Goal: Task Accomplishment & Management: Complete application form

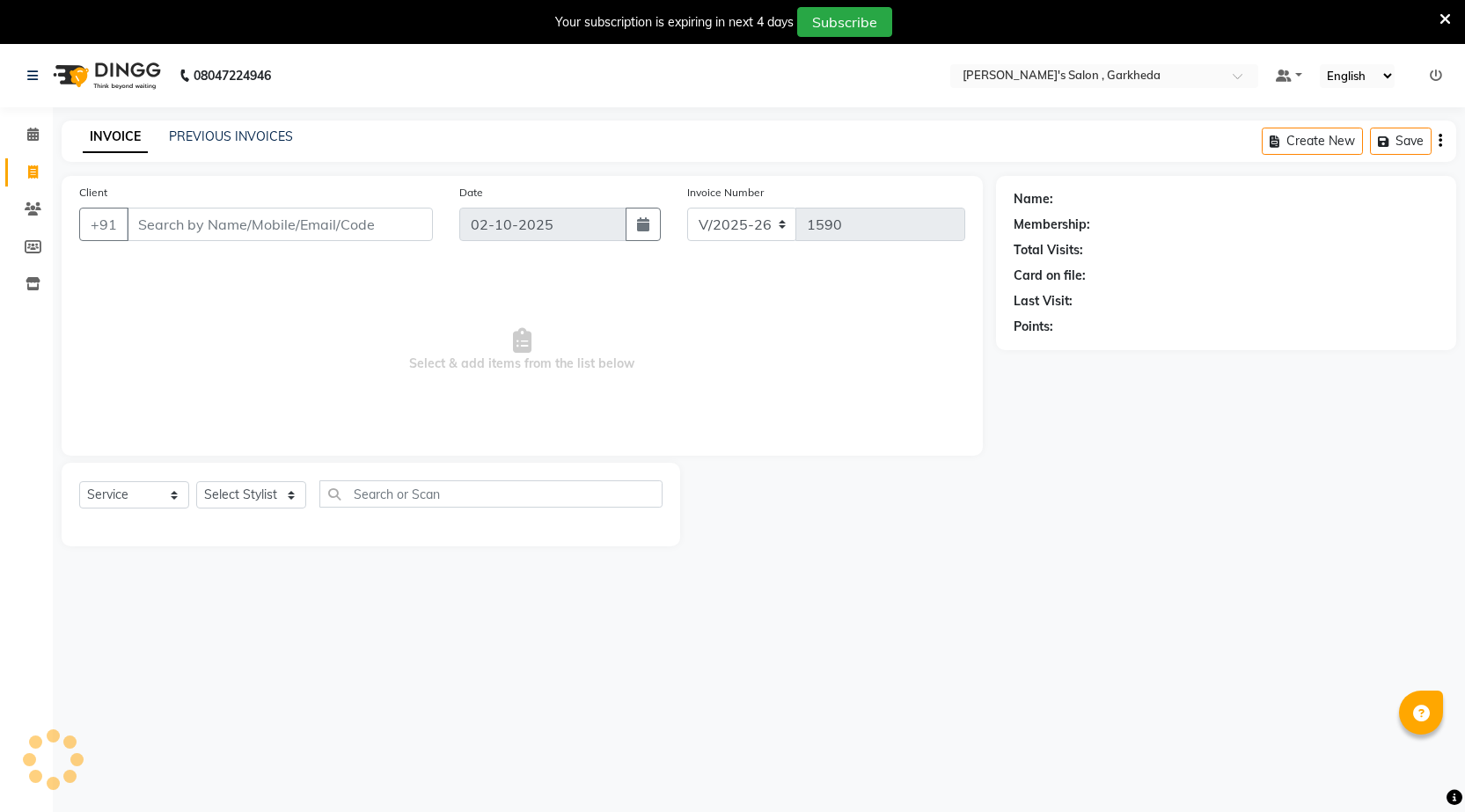
select select "7062"
select select "service"
drag, startPoint x: 0, startPoint y: 0, endPoint x: 296, endPoint y: 492, distance: 574.2
click at [296, 492] on select "Select Stylist" at bounding box center [250, 496] width 110 height 28
select select "72802"
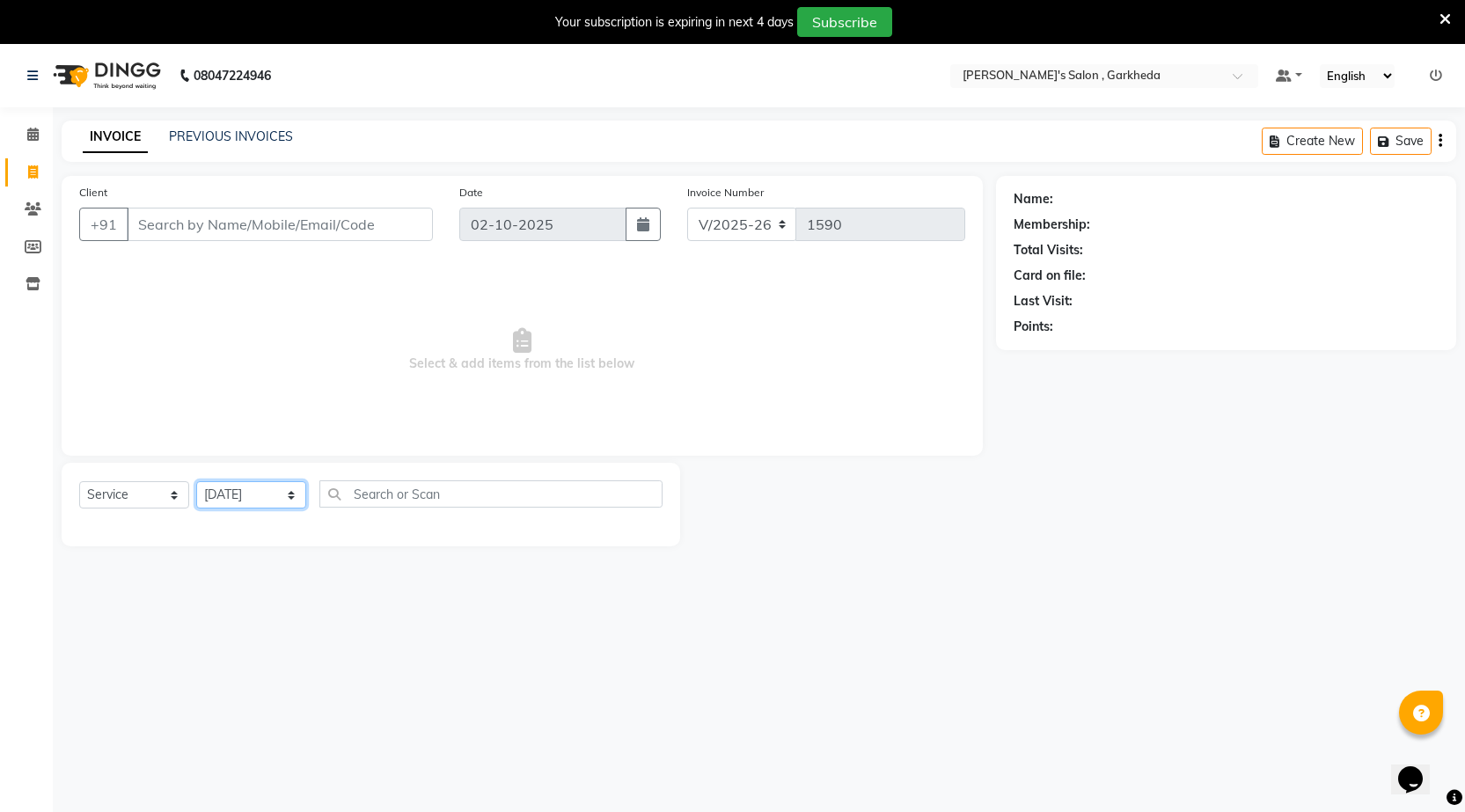
click at [196, 482] on select "Select Stylist [DATE] manager miss staff [PERSON_NAME]" at bounding box center [250, 496] width 110 height 28
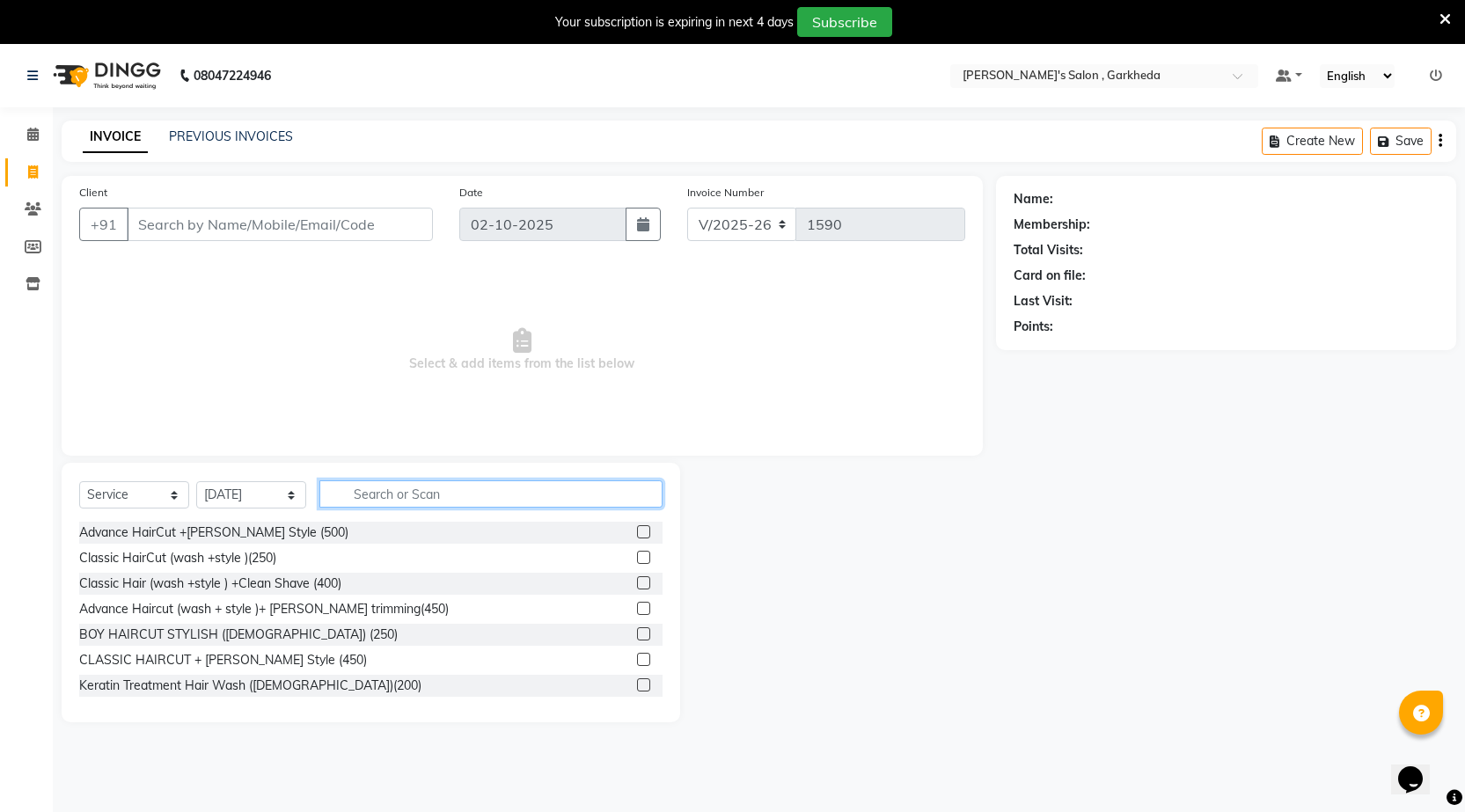
click at [388, 492] on input "text" at bounding box center [491, 495] width 343 height 28
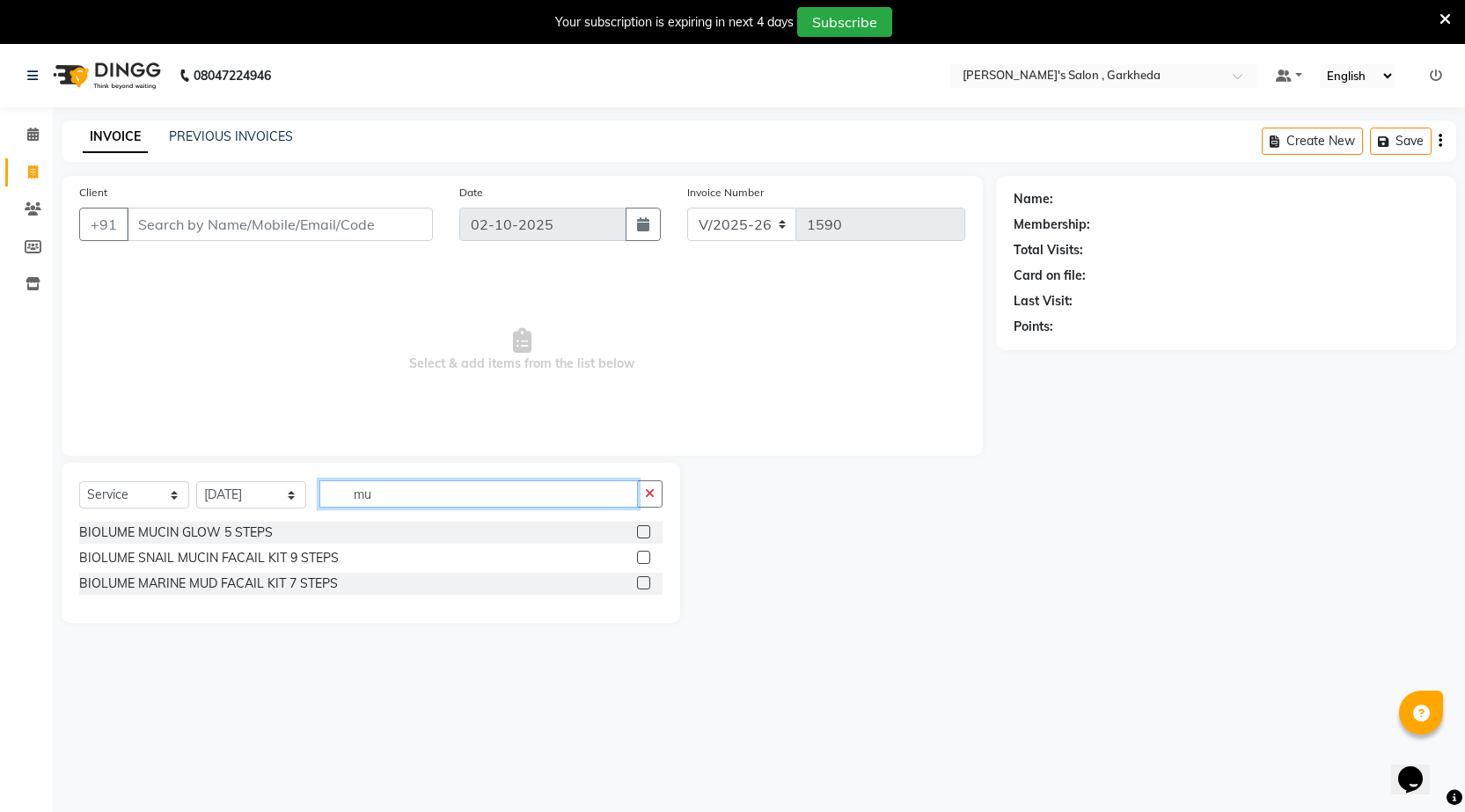
type input "m"
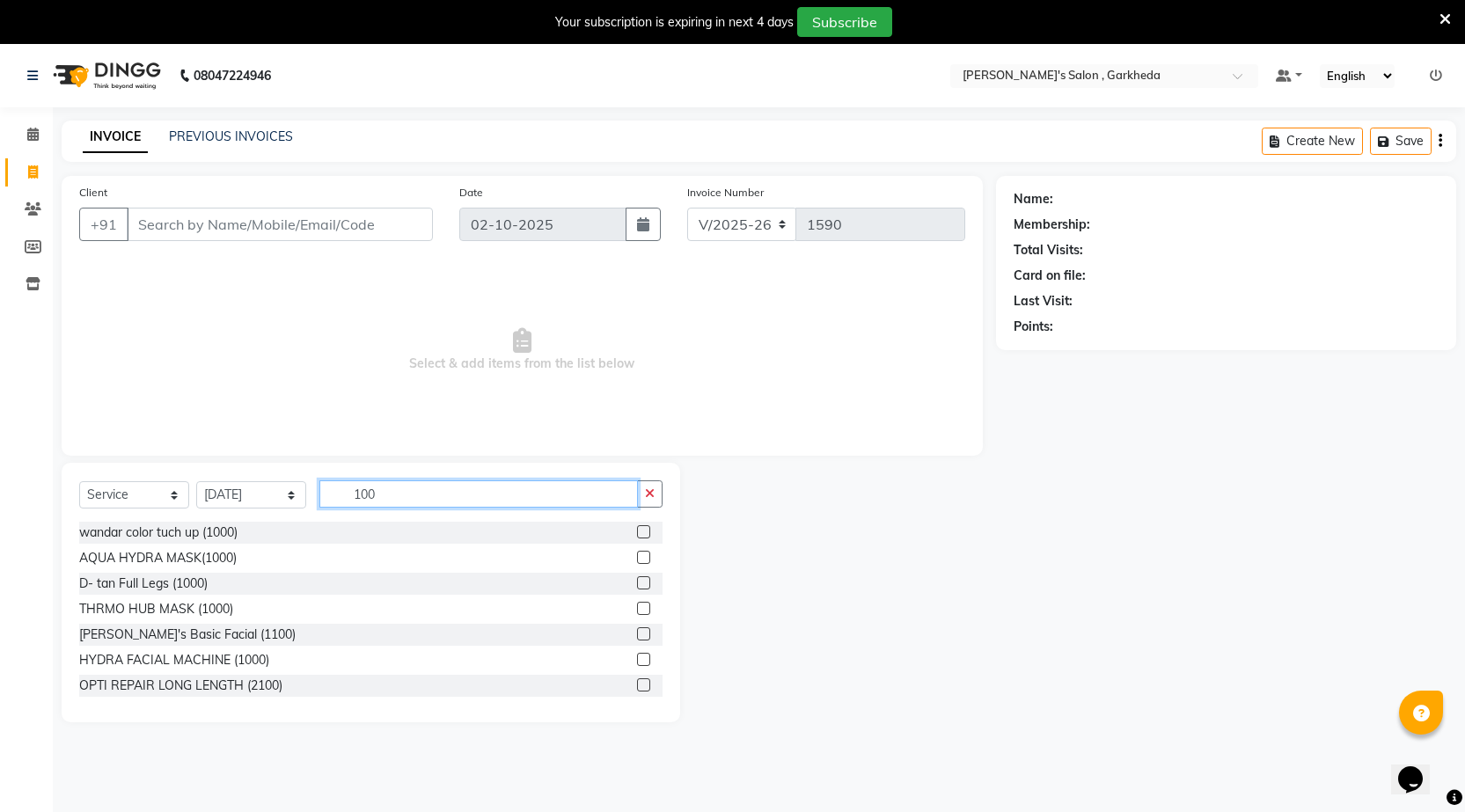
click at [418, 494] on input "100" at bounding box center [479, 495] width 319 height 28
type input "1"
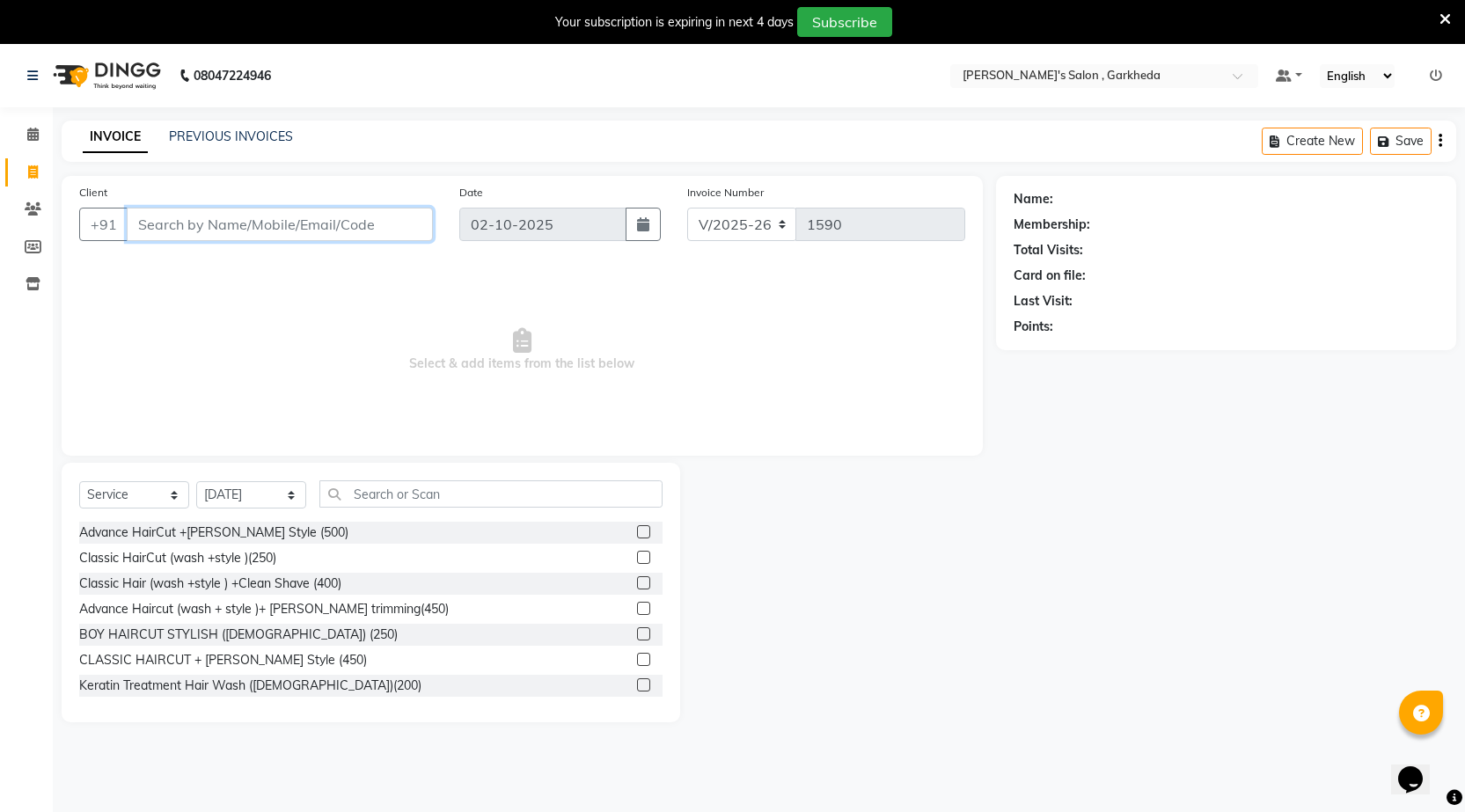
click at [147, 227] on input "Client" at bounding box center [280, 225] width 307 height 34
type input "9765047851"
click at [387, 217] on span "Add Client" at bounding box center [388, 225] width 69 height 18
select select "22"
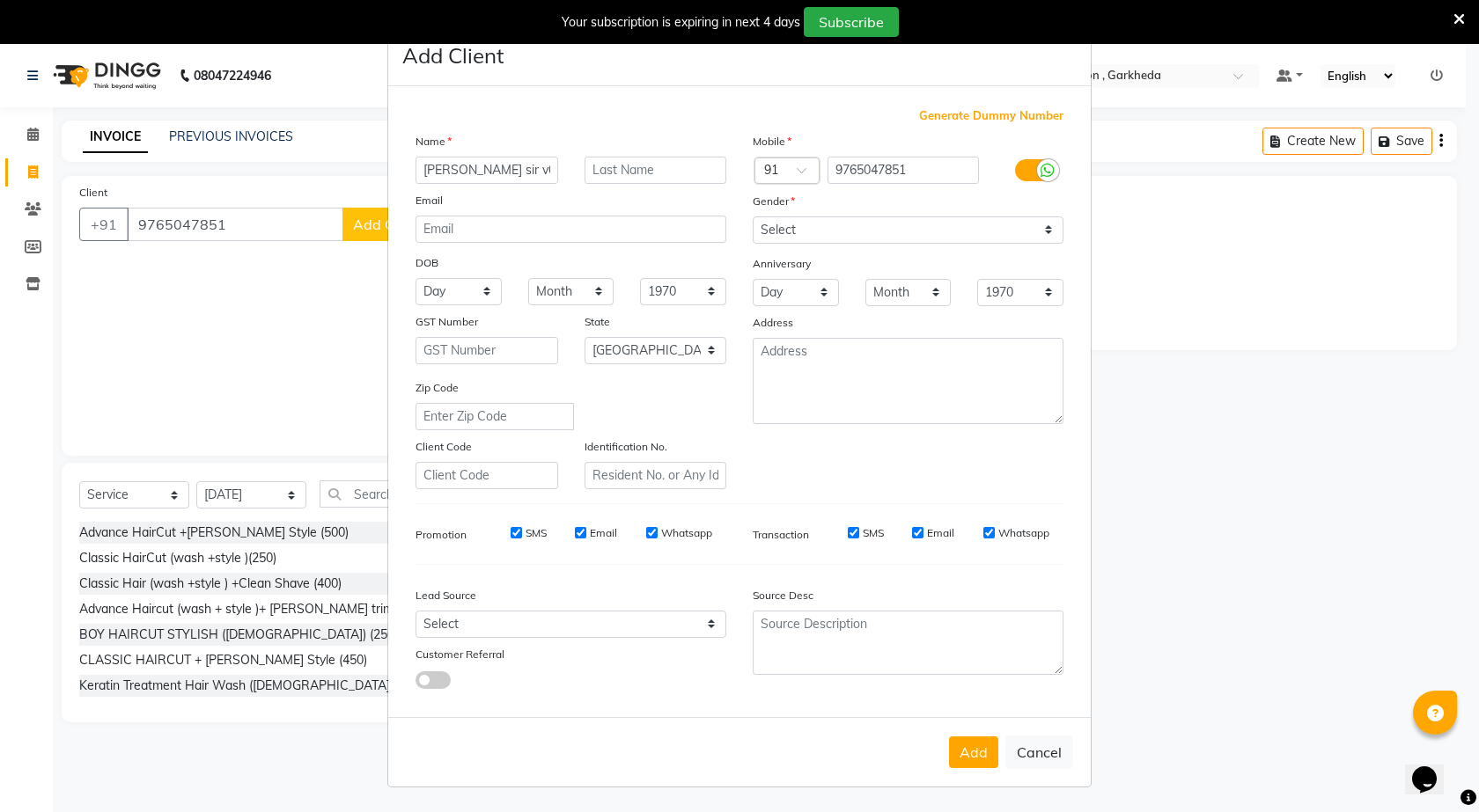
click at [503, 168] on input "[PERSON_NAME] sir v04" at bounding box center [487, 170] width 142 height 28
click at [506, 168] on input "[PERSON_NAME] sir v04" at bounding box center [487, 170] width 142 height 28
type input "[PERSON_NAME] sir 04"
click at [1049, 231] on select "Select [DEMOGRAPHIC_DATA] [DEMOGRAPHIC_DATA] Other Prefer Not To Say" at bounding box center [908, 230] width 311 height 28
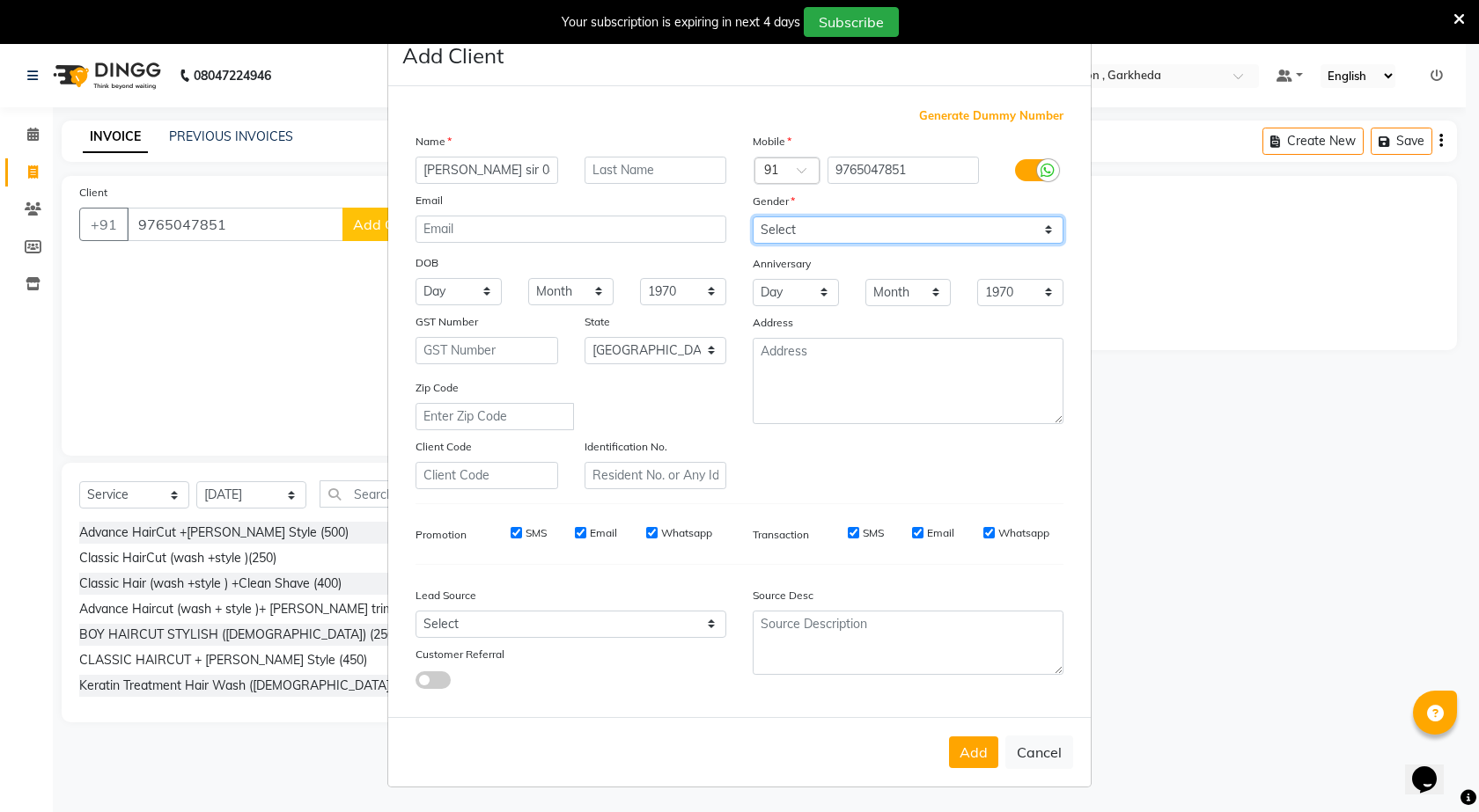
select select "[DEMOGRAPHIC_DATA]"
click at [753, 217] on select "Select [DEMOGRAPHIC_DATA] [DEMOGRAPHIC_DATA] Other Prefer Not To Say" at bounding box center [908, 230] width 311 height 28
click at [451, 168] on input "[PERSON_NAME] sir 04" at bounding box center [487, 170] width 142 height 28
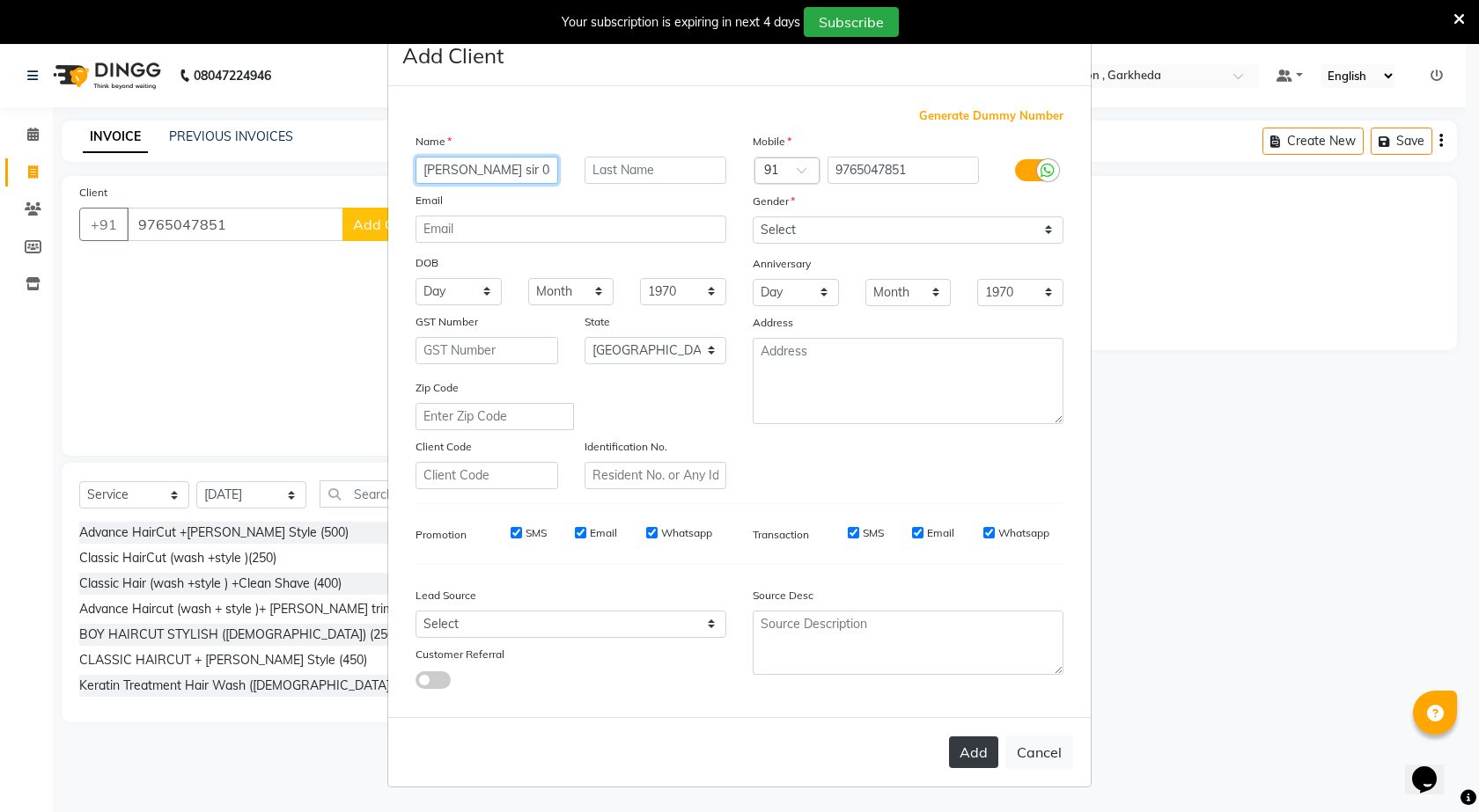
type input "[PERSON_NAME] sir 04"
click at [961, 747] on button "Add" at bounding box center [973, 753] width 49 height 32
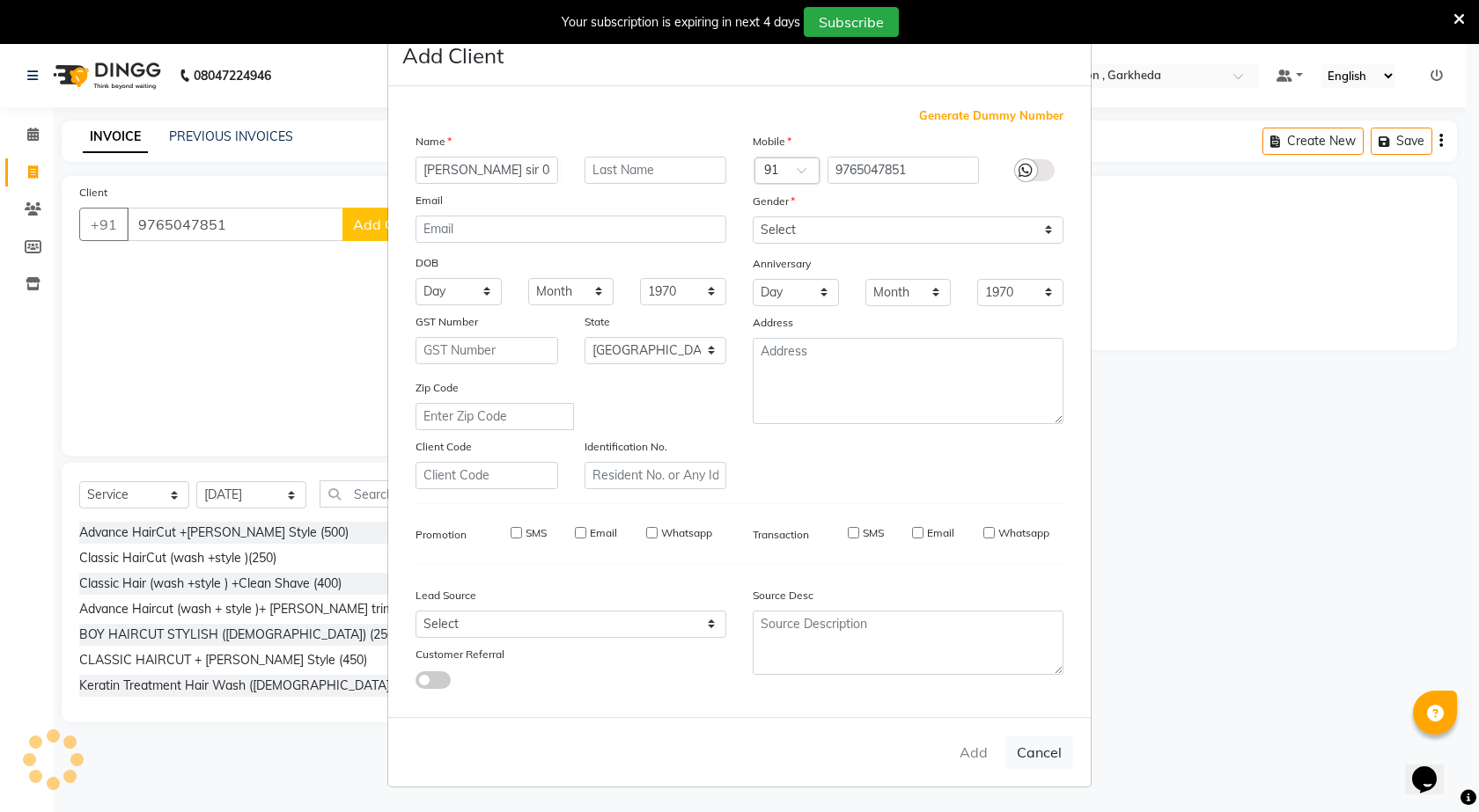
type input "97******51"
select select
select select "null"
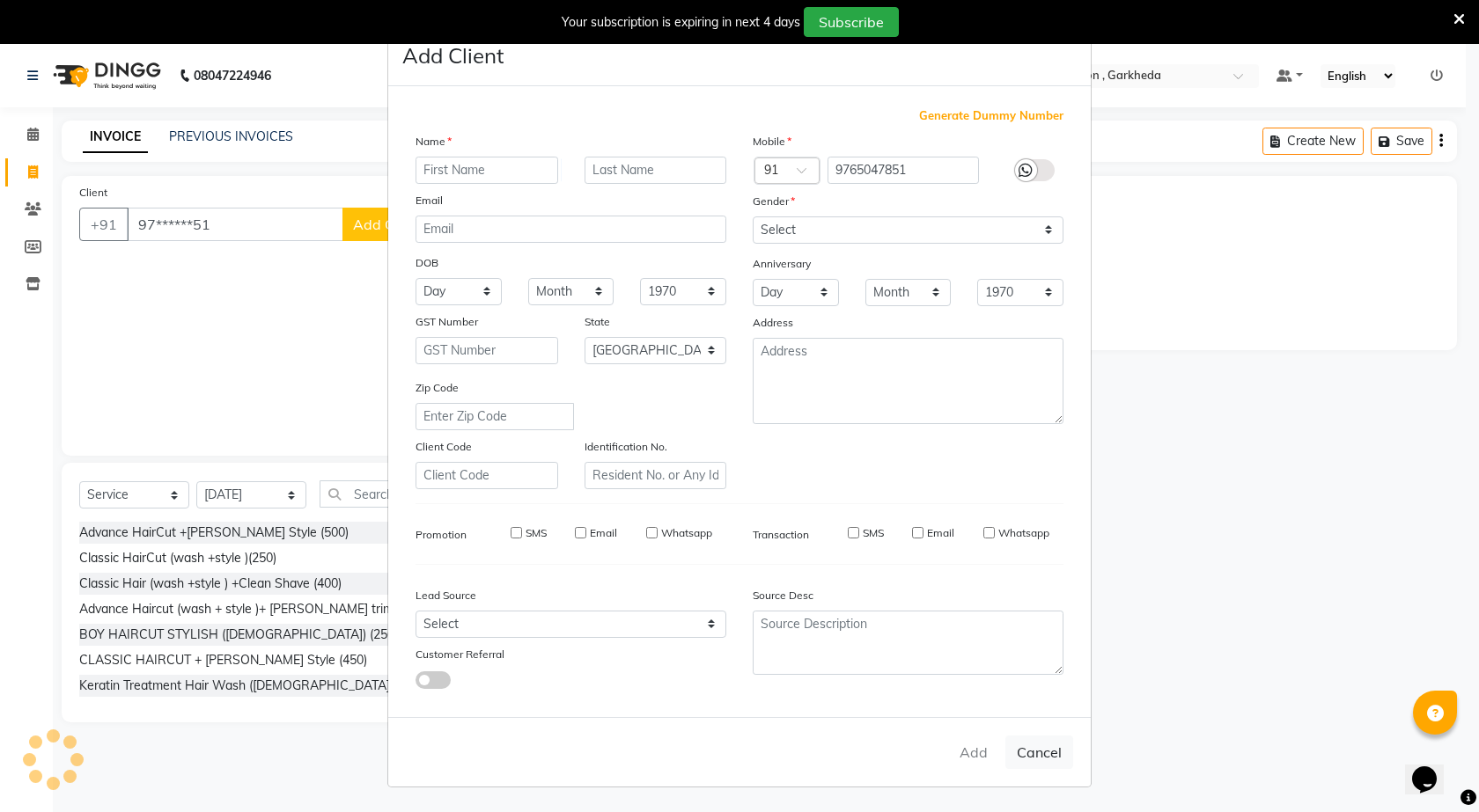
select select
checkbox input "false"
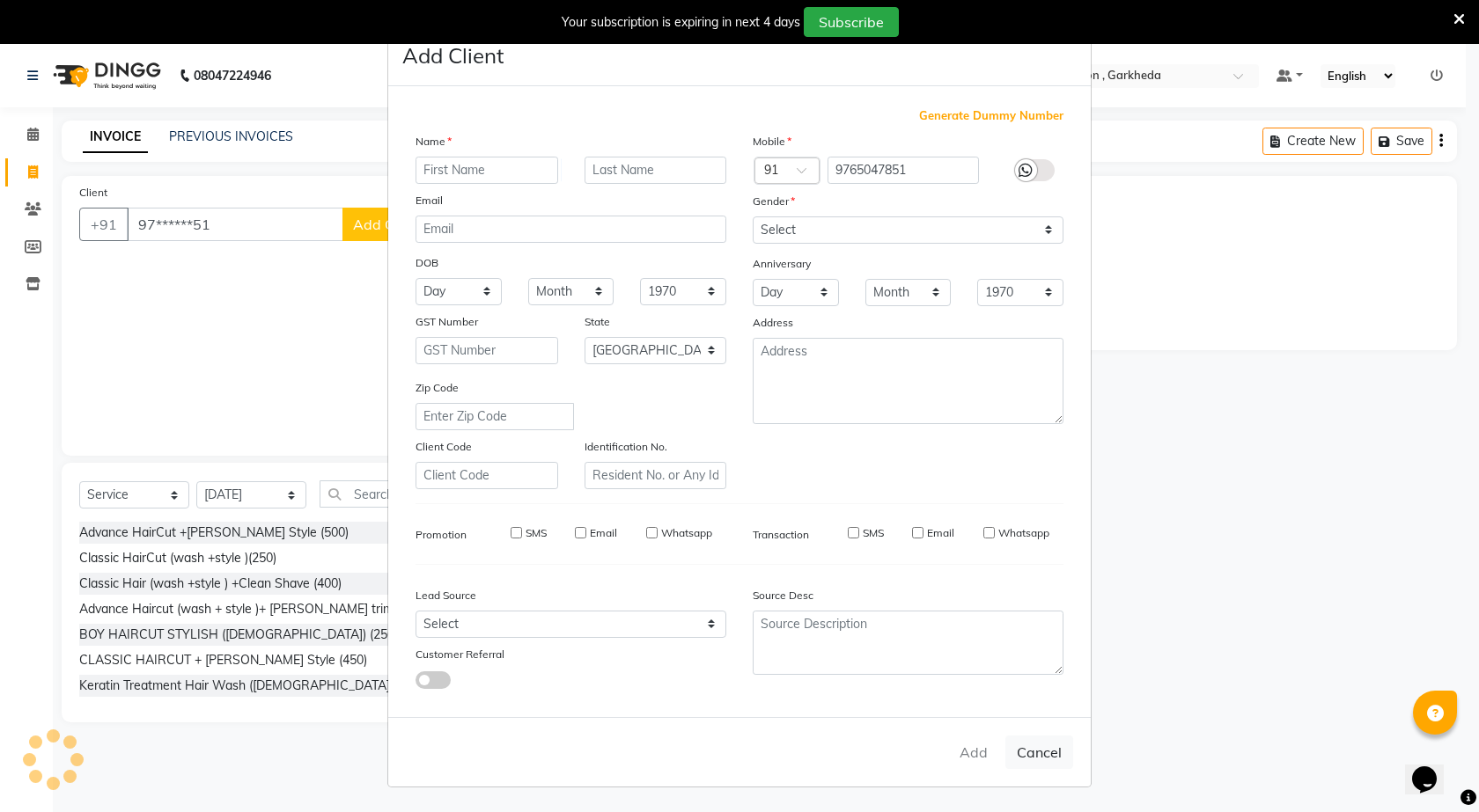
checkbox input "false"
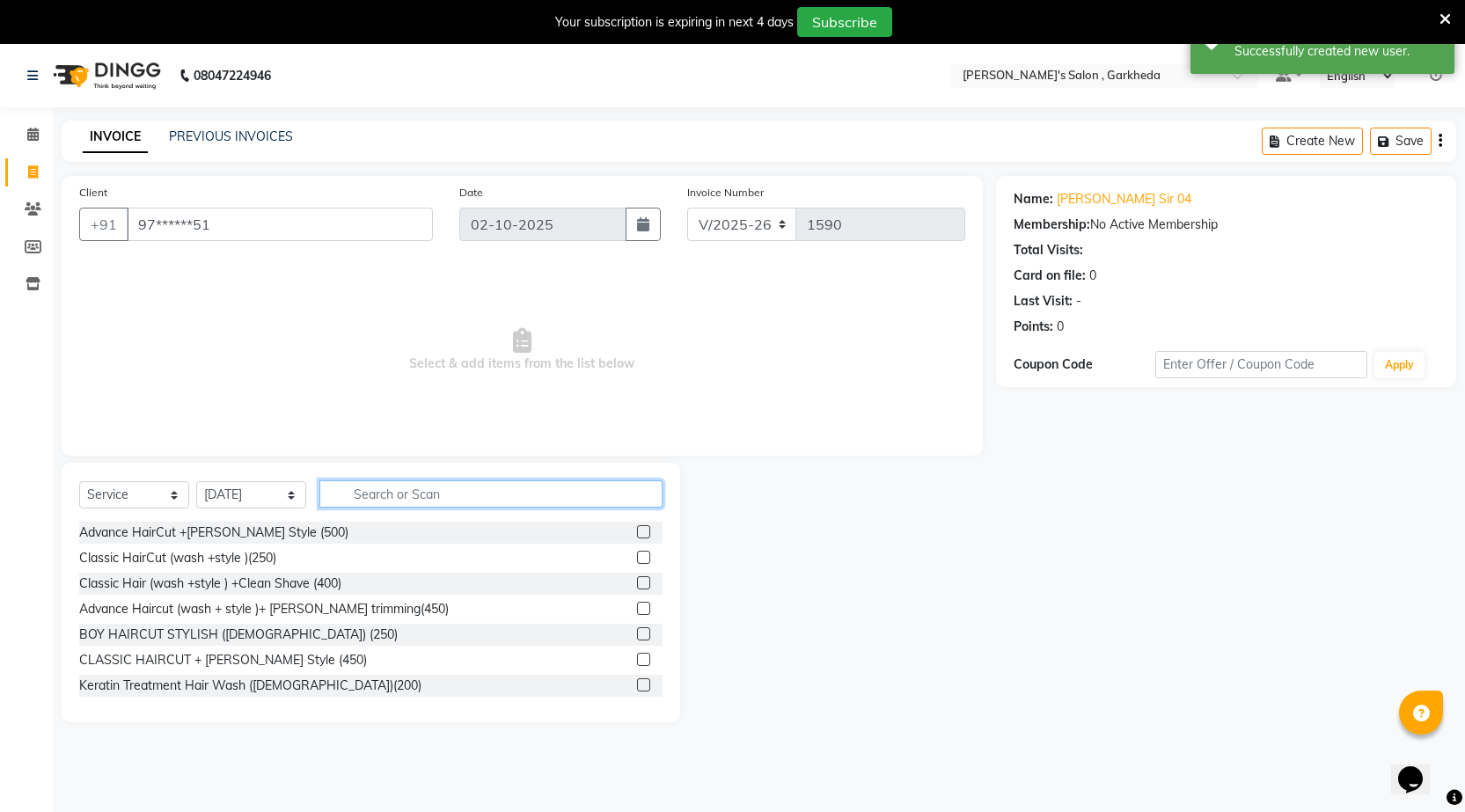
click at [377, 492] on input "text" at bounding box center [491, 495] width 343 height 28
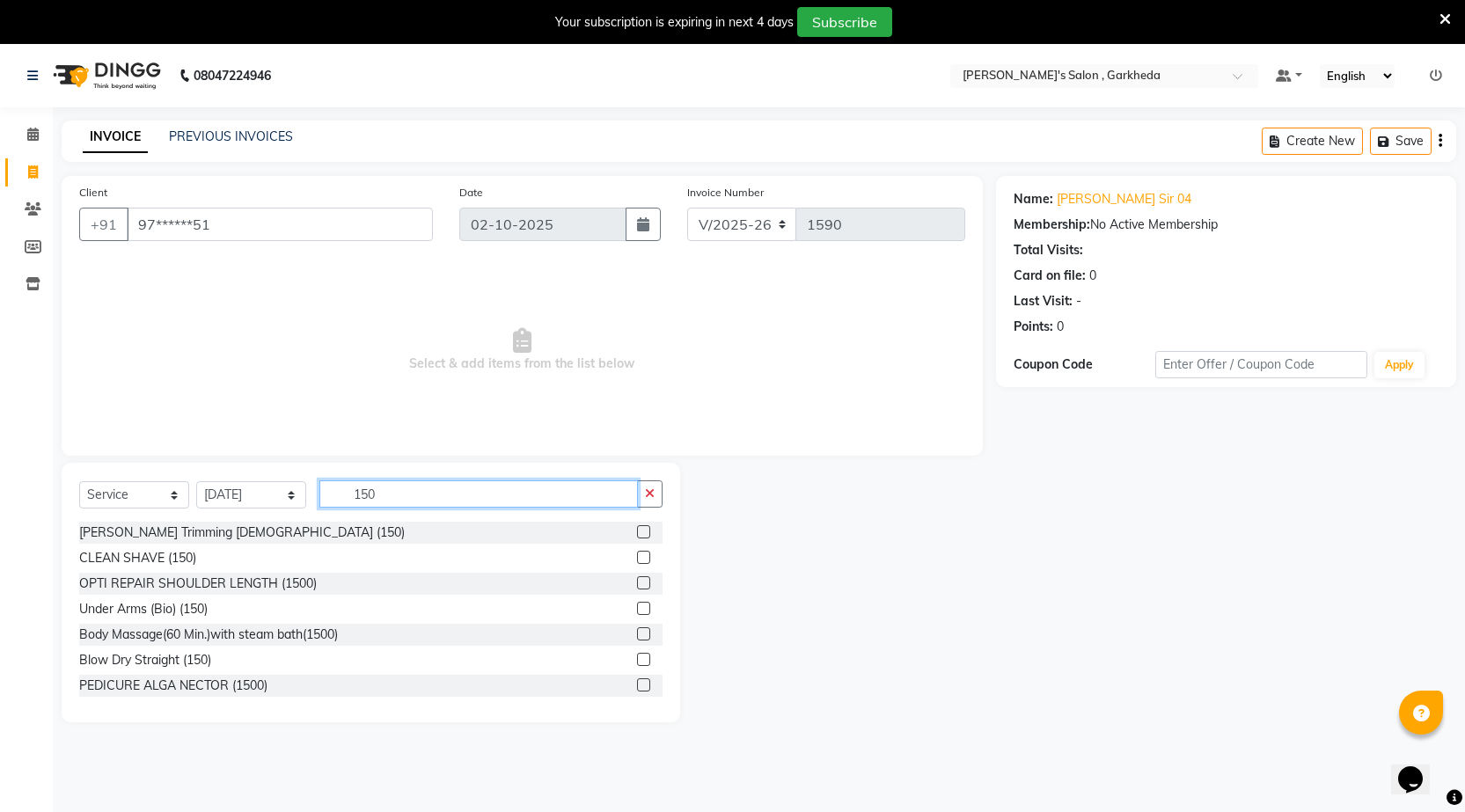
type input "150"
click at [637, 556] on label at bounding box center [643, 557] width 13 height 13
click at [637, 556] on input "checkbox" at bounding box center [643, 559] width 12 height 12
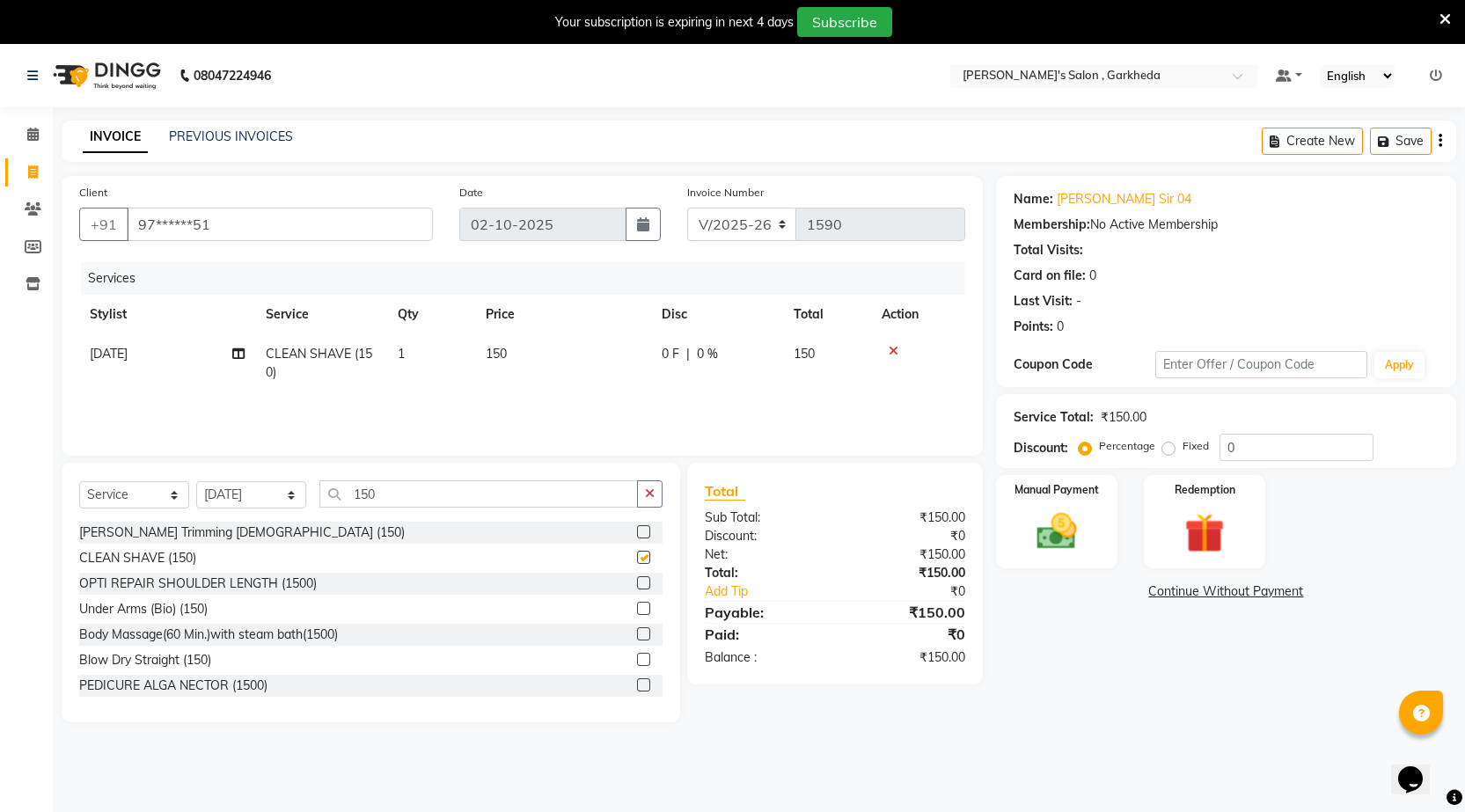
checkbox input "false"
click at [658, 499] on button "button" at bounding box center [650, 495] width 26 height 28
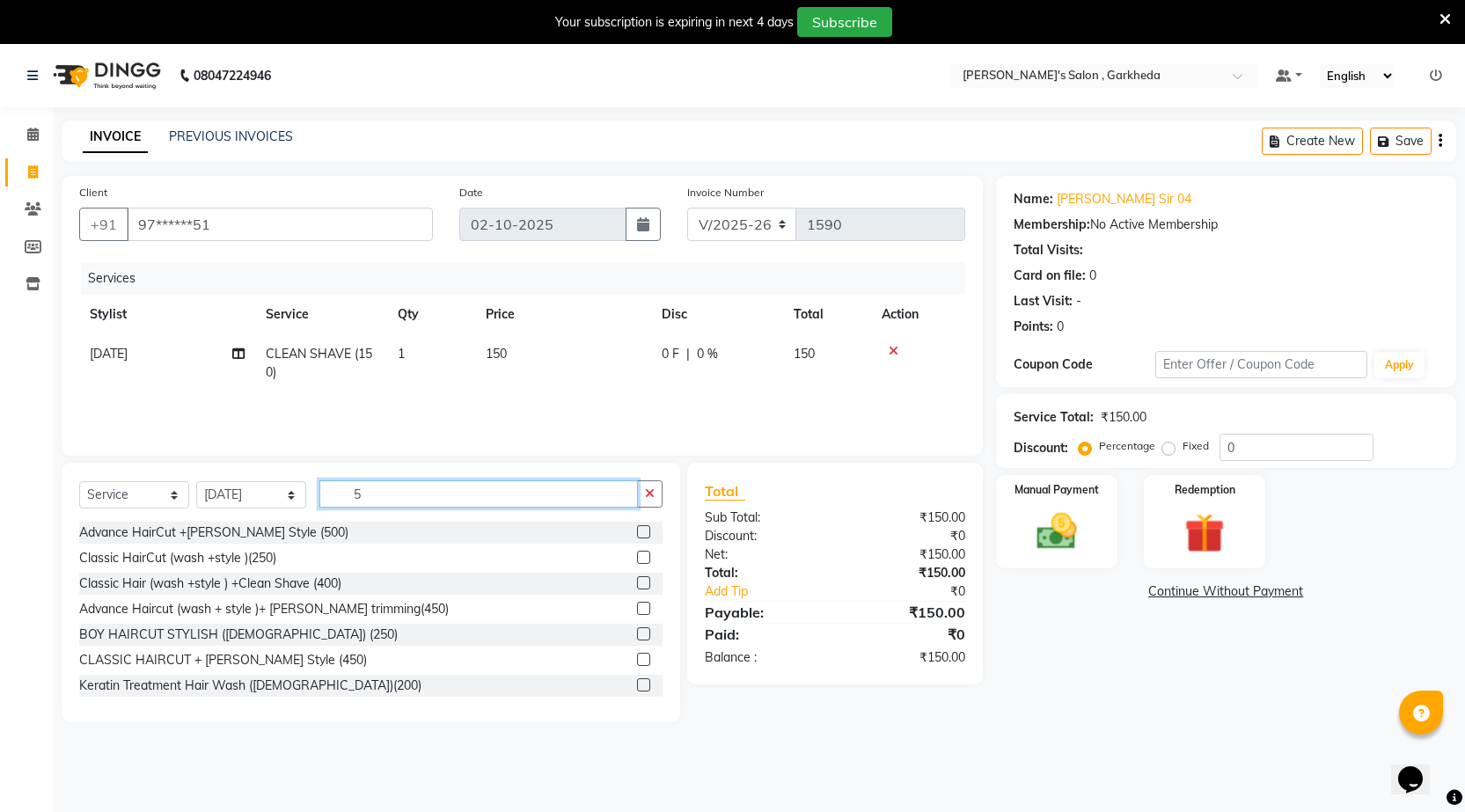
type input "50"
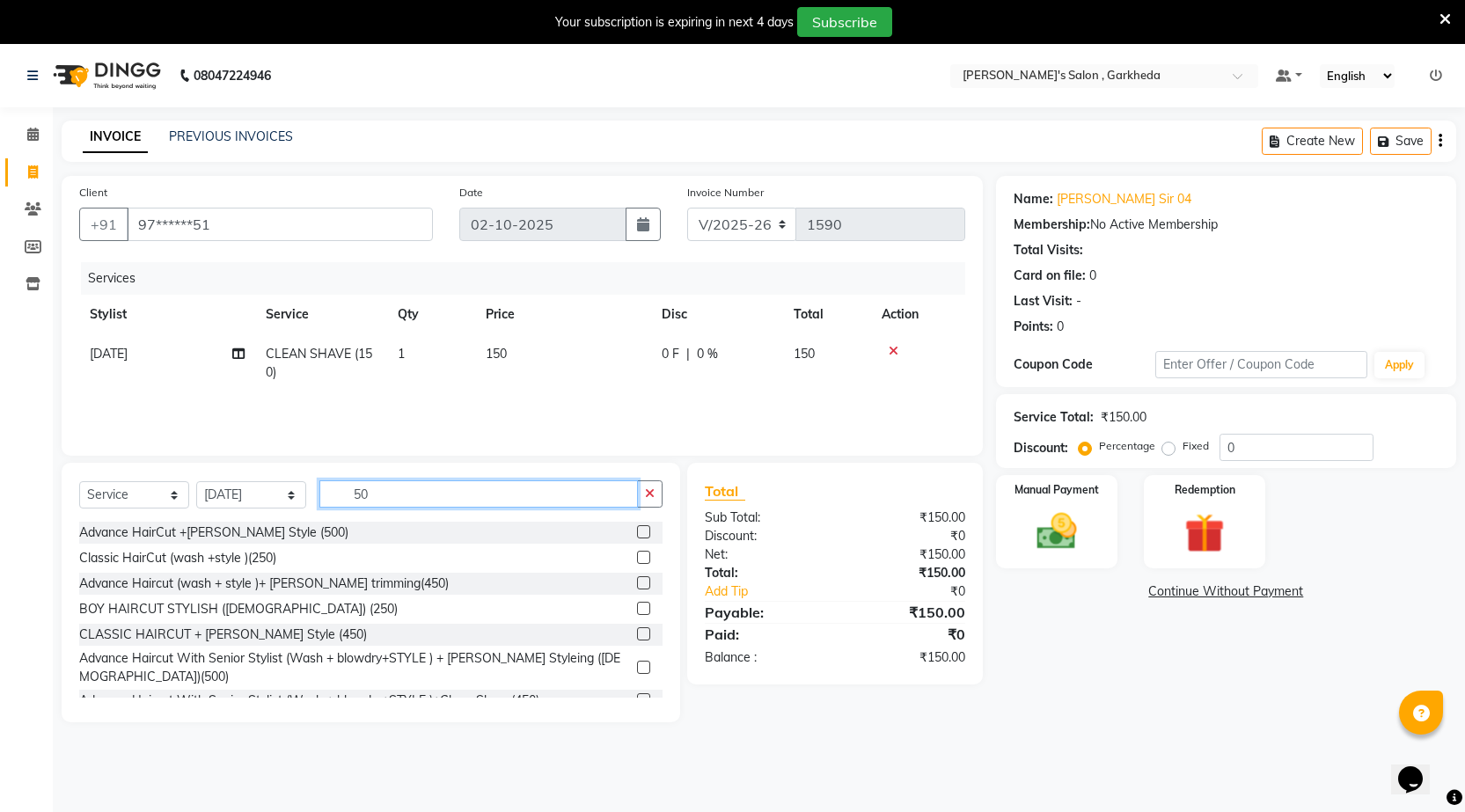
click at [494, 499] on input "50" at bounding box center [479, 495] width 319 height 28
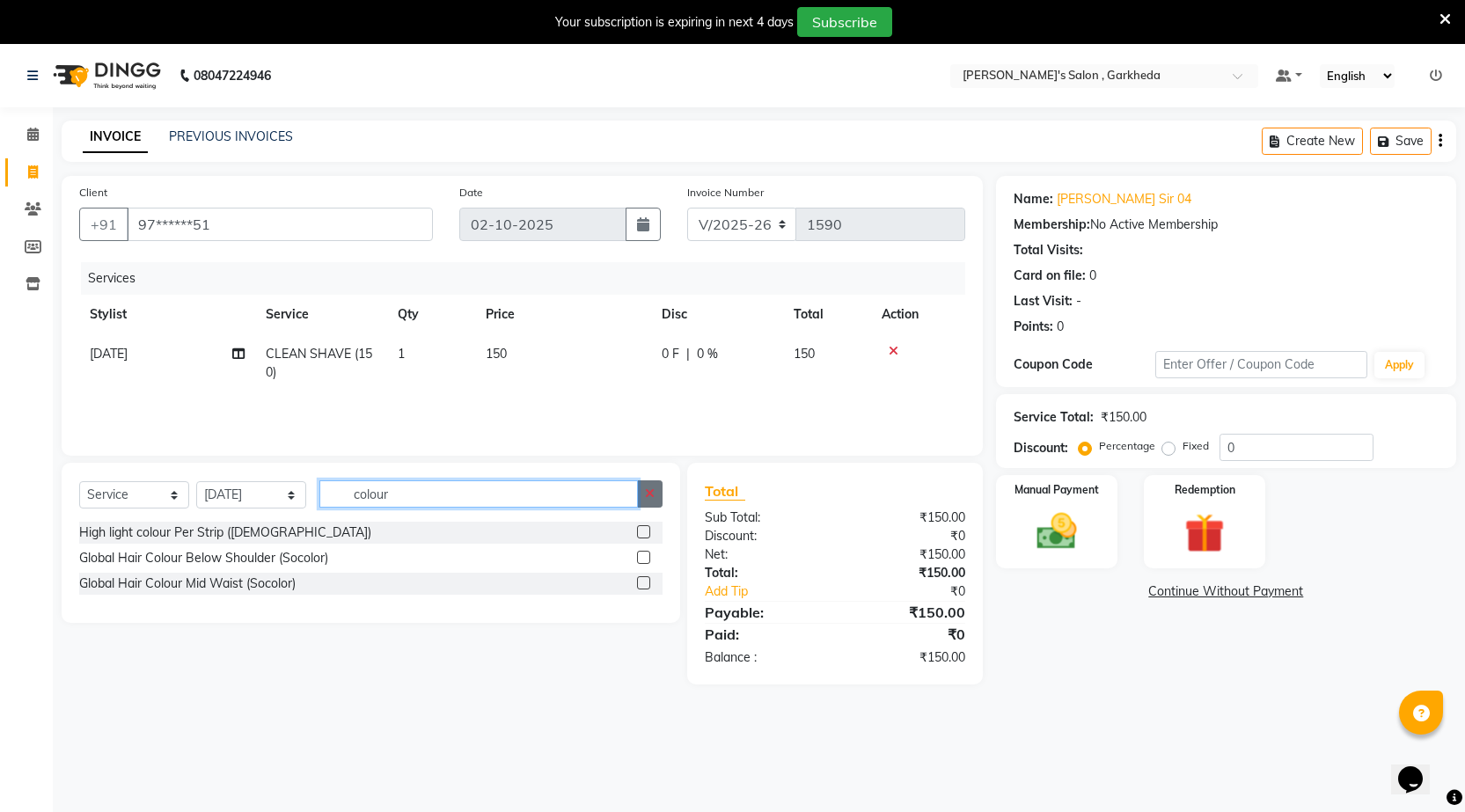
type input "colour"
click at [643, 492] on button "button" at bounding box center [650, 495] width 26 height 28
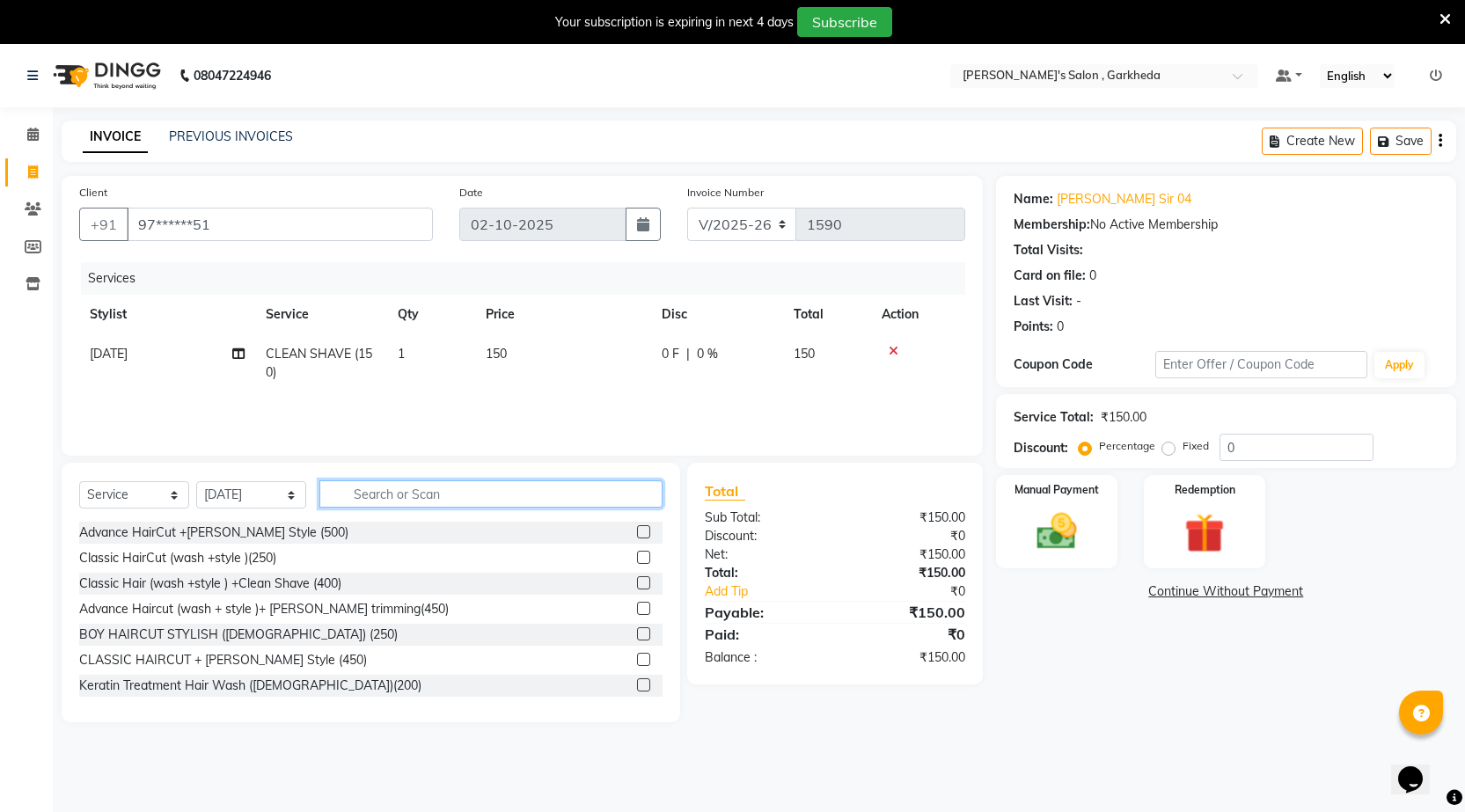
click at [587, 492] on input "text" at bounding box center [491, 495] width 343 height 28
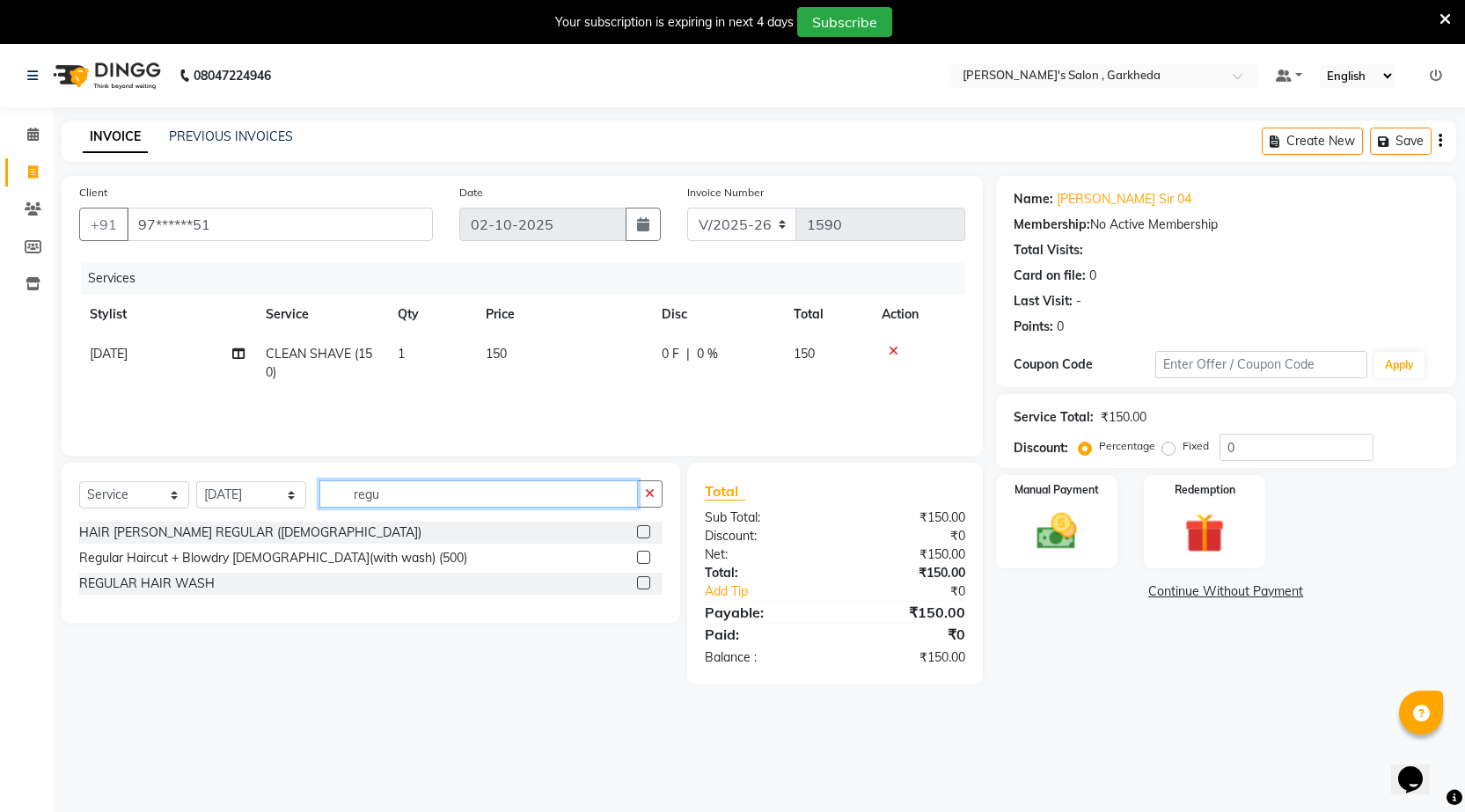
type input "regu"
click at [648, 534] on label at bounding box center [643, 531] width 13 height 13
click at [648, 534] on input "checkbox" at bounding box center [643, 533] width 12 height 12
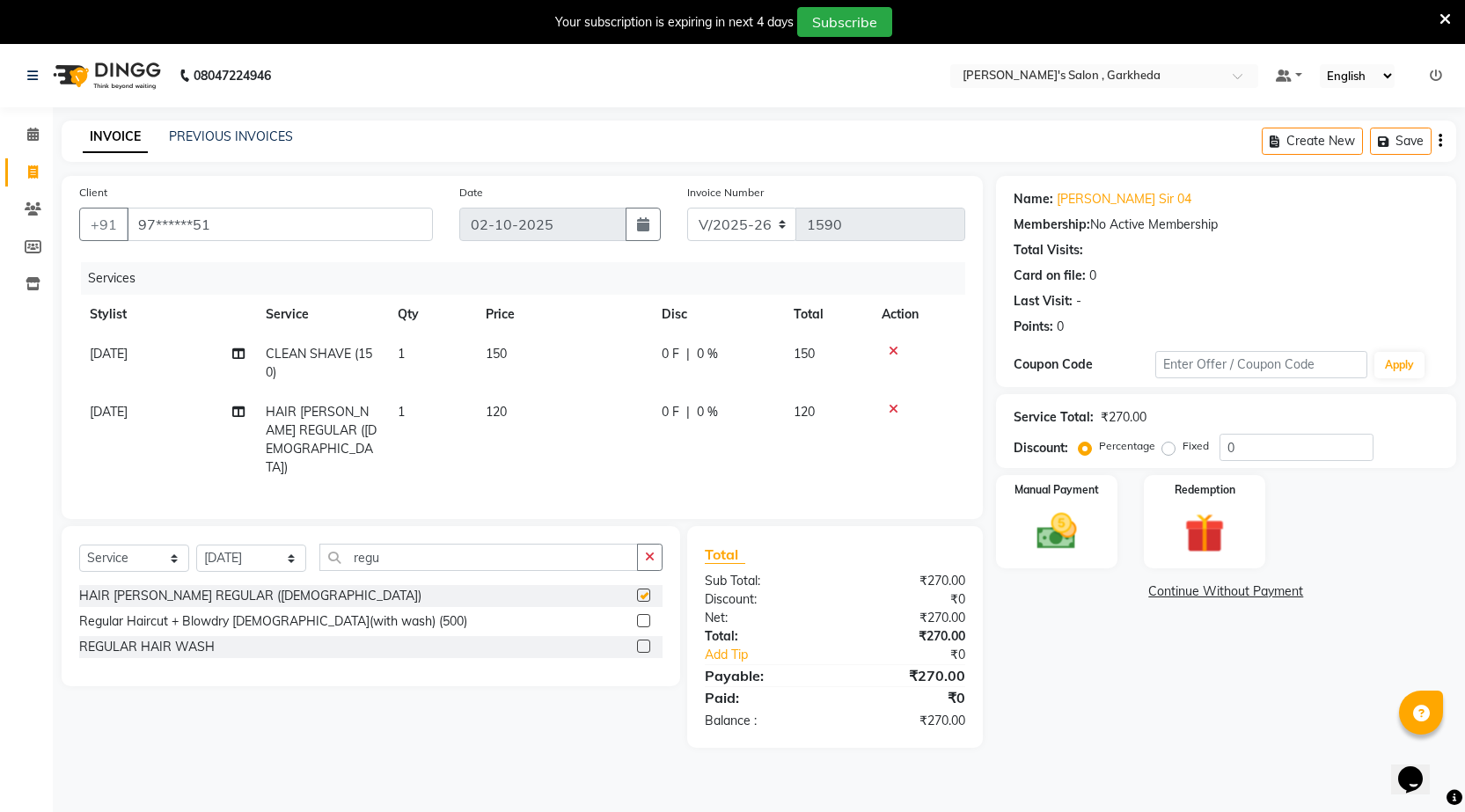
checkbox input "false"
click at [585, 544] on input "regu" at bounding box center [479, 558] width 319 height 28
click at [531, 415] on td "120" at bounding box center [563, 440] width 176 height 95
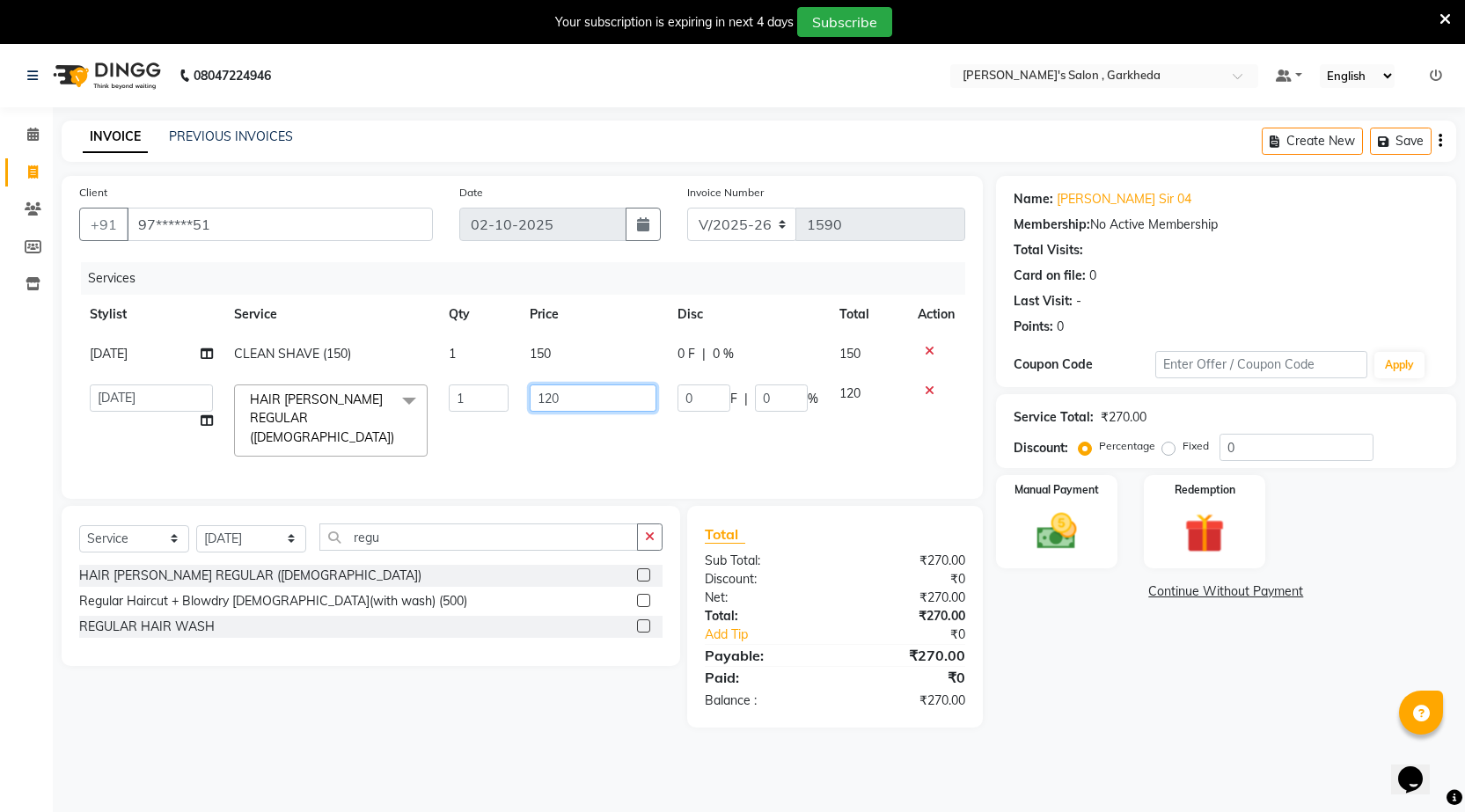
click at [592, 396] on input "120" at bounding box center [594, 399] width 128 height 28
type input "1"
type input "100"
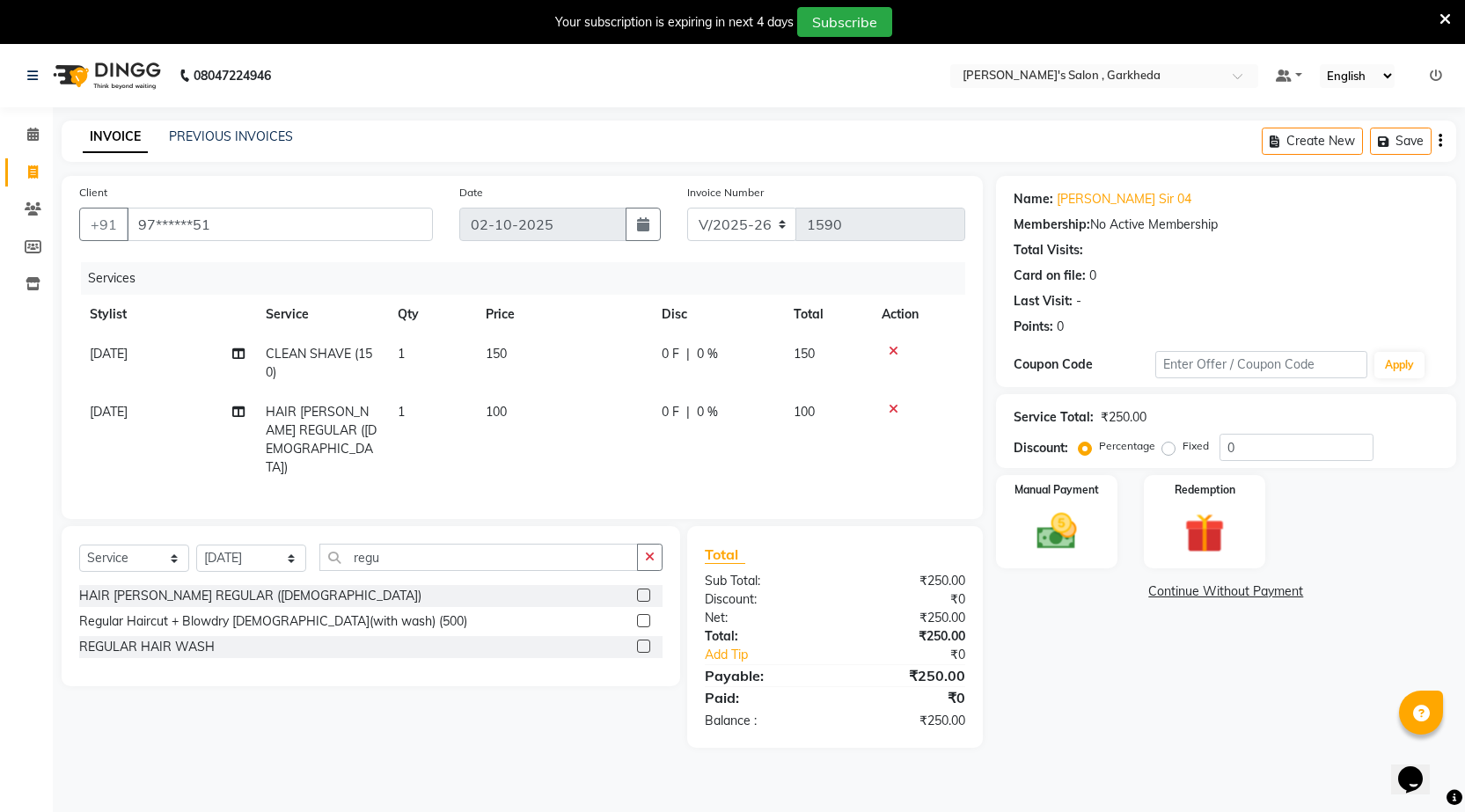
click at [612, 428] on td "100" at bounding box center [563, 440] width 176 height 95
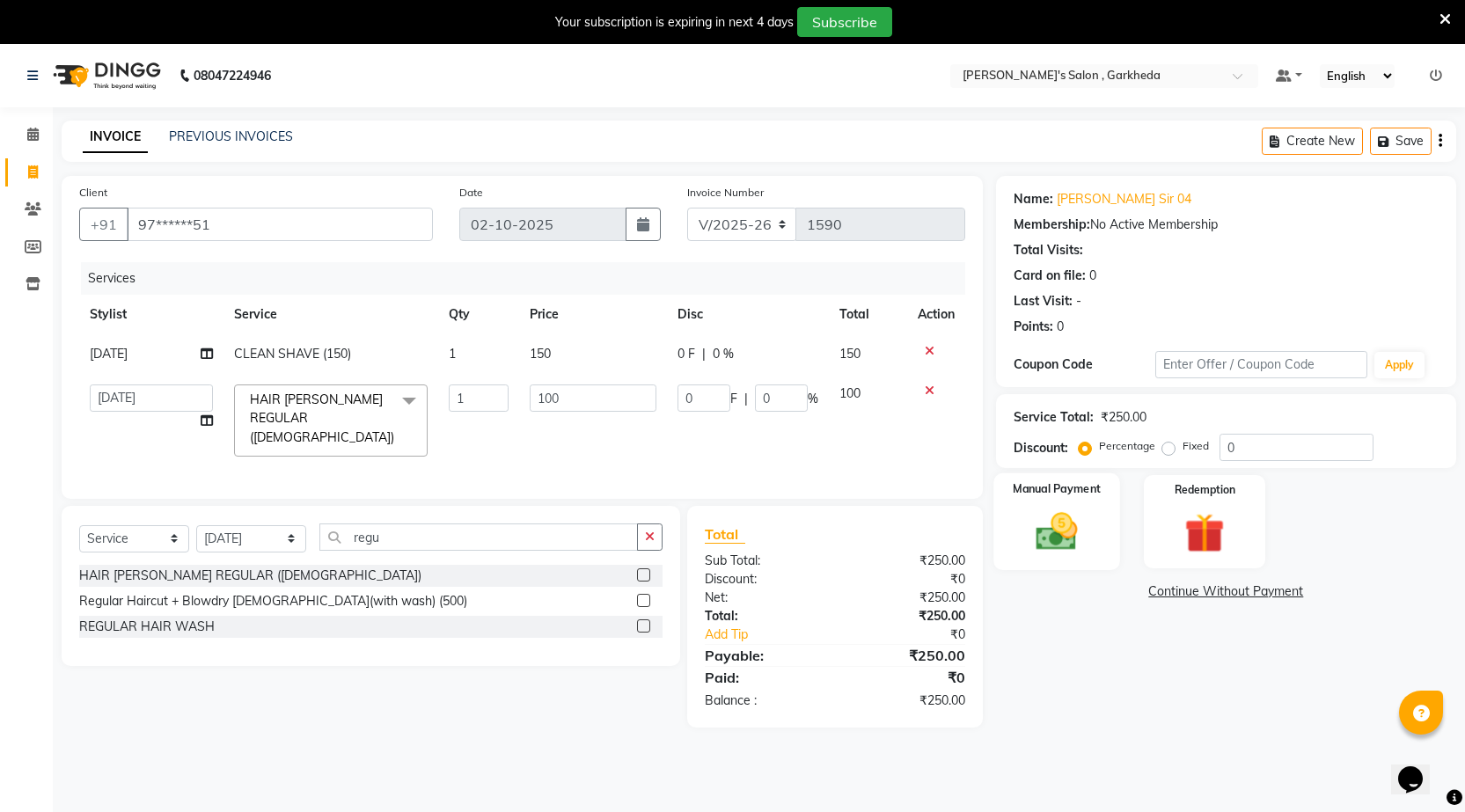
click at [1091, 529] on div "Manual Payment" at bounding box center [1057, 522] width 127 height 98
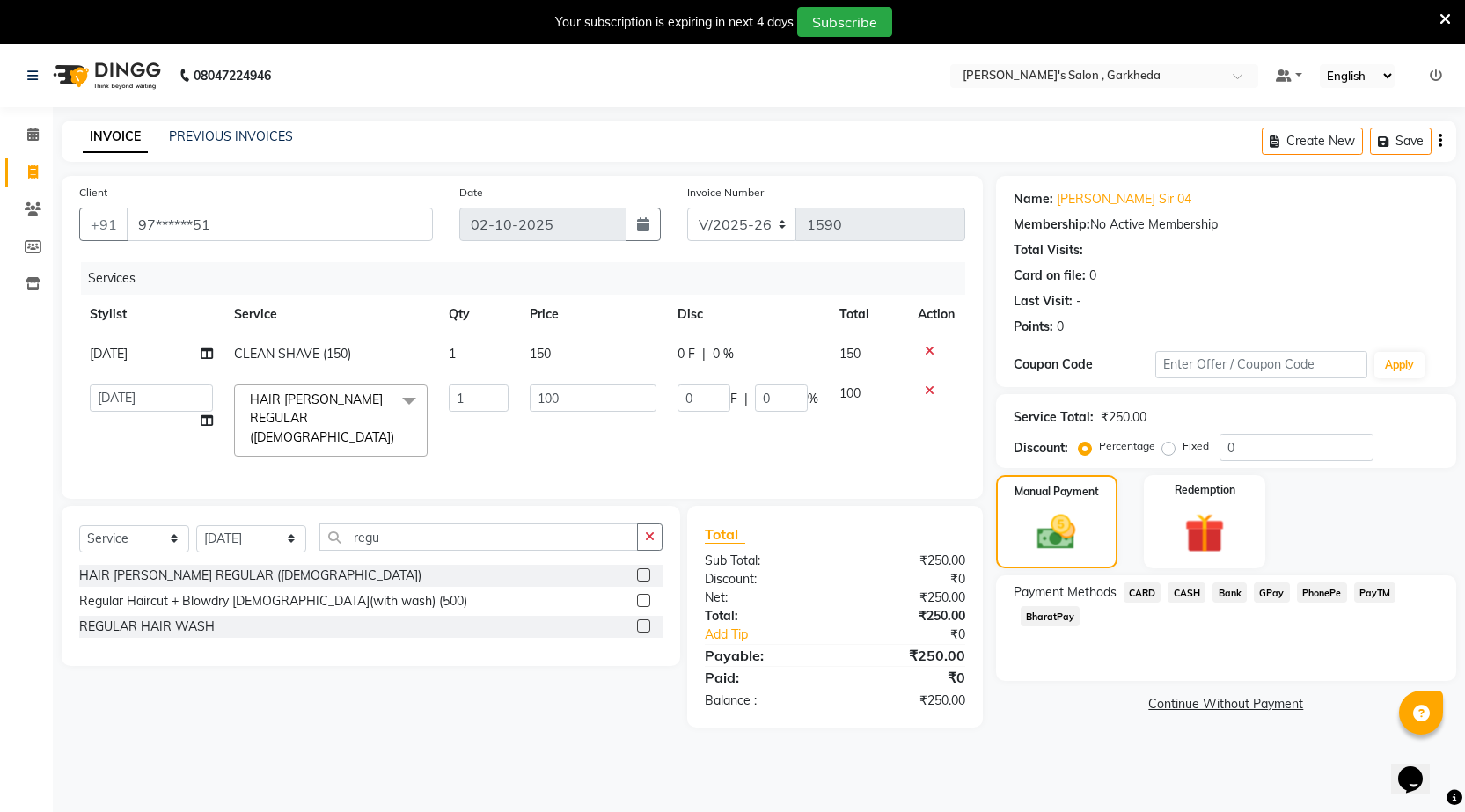
click at [1313, 592] on span "PhonePe" at bounding box center [1323, 592] width 50 height 20
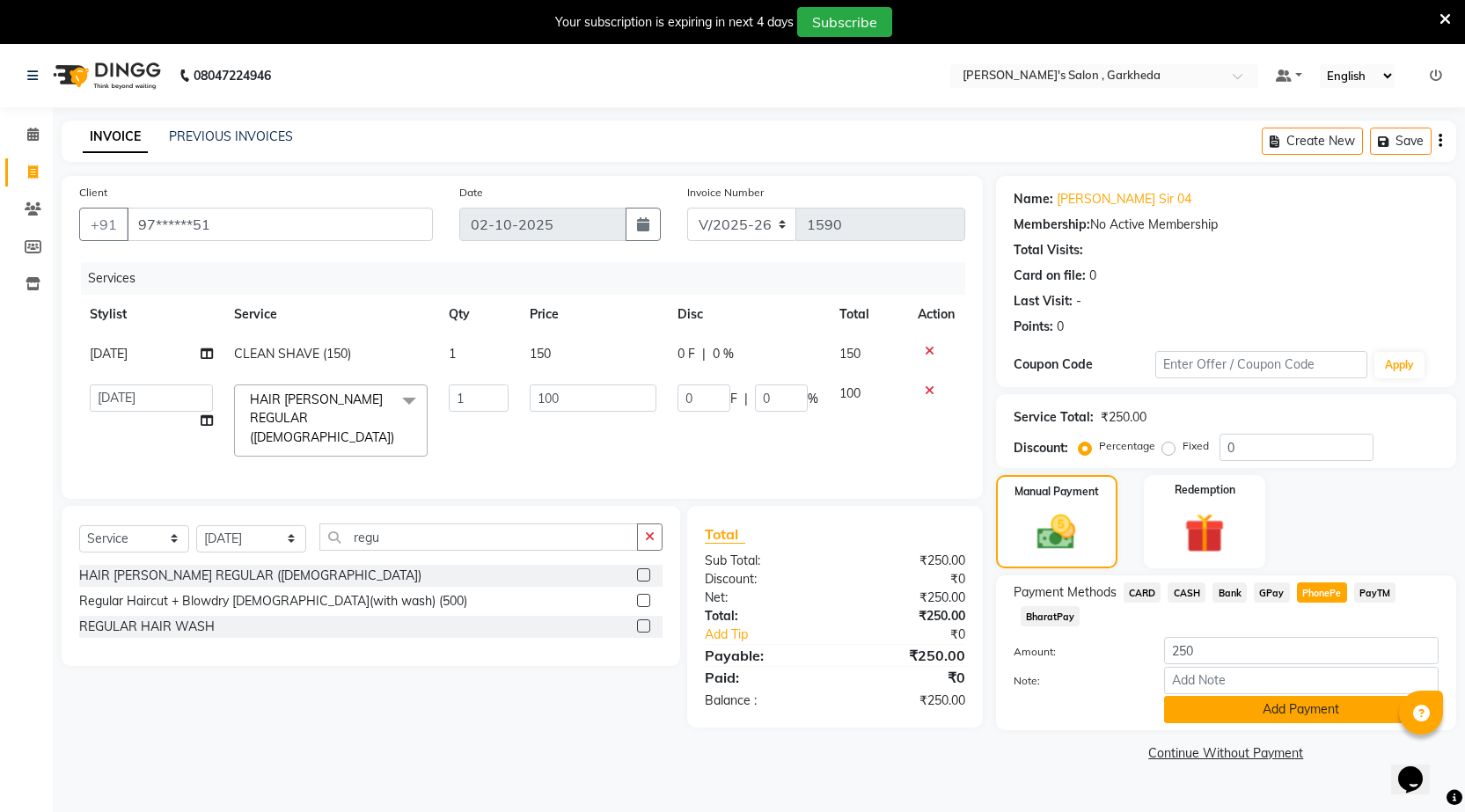
click at [1261, 703] on button "Add Payment" at bounding box center [1302, 710] width 275 height 28
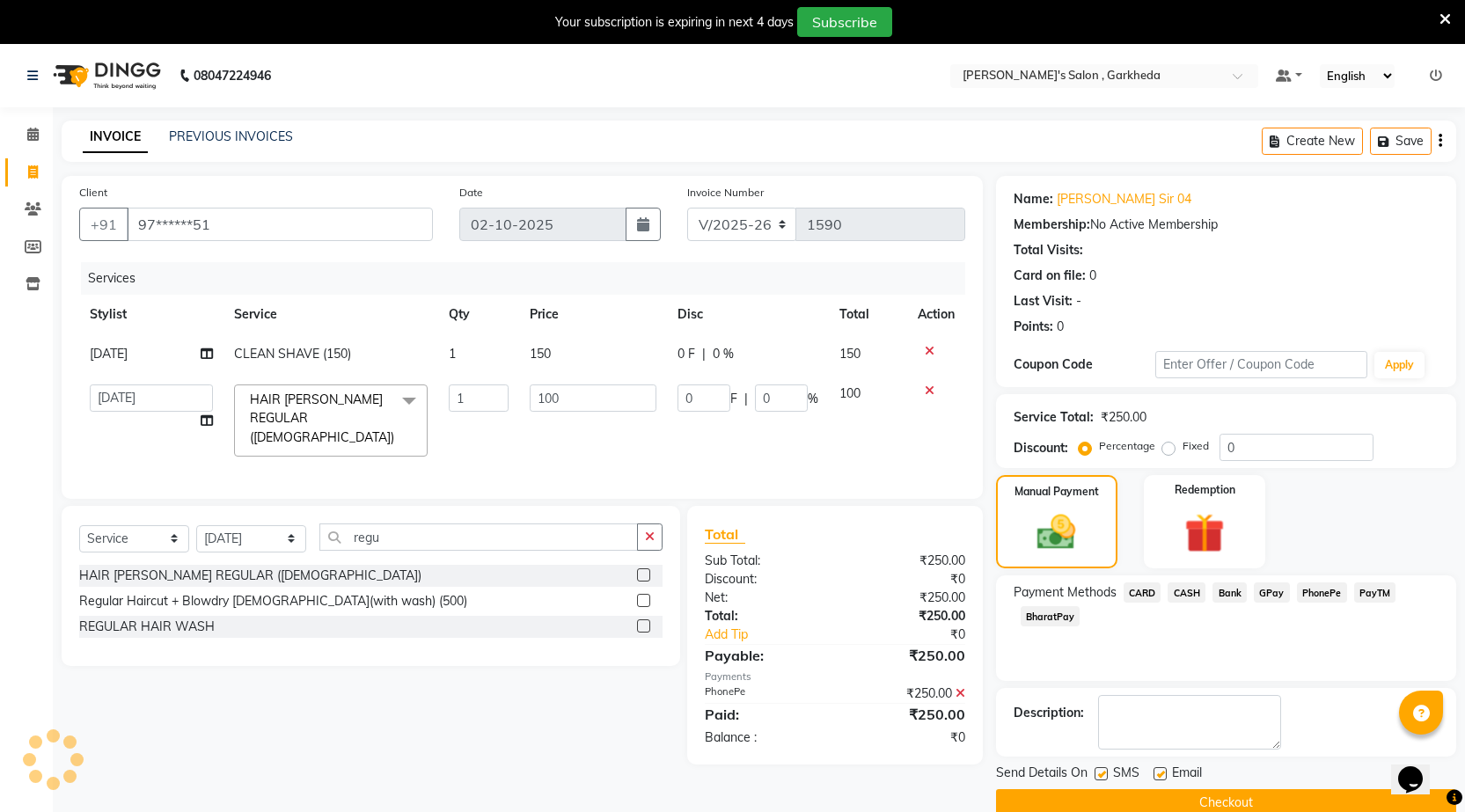
scroll to position [44, 0]
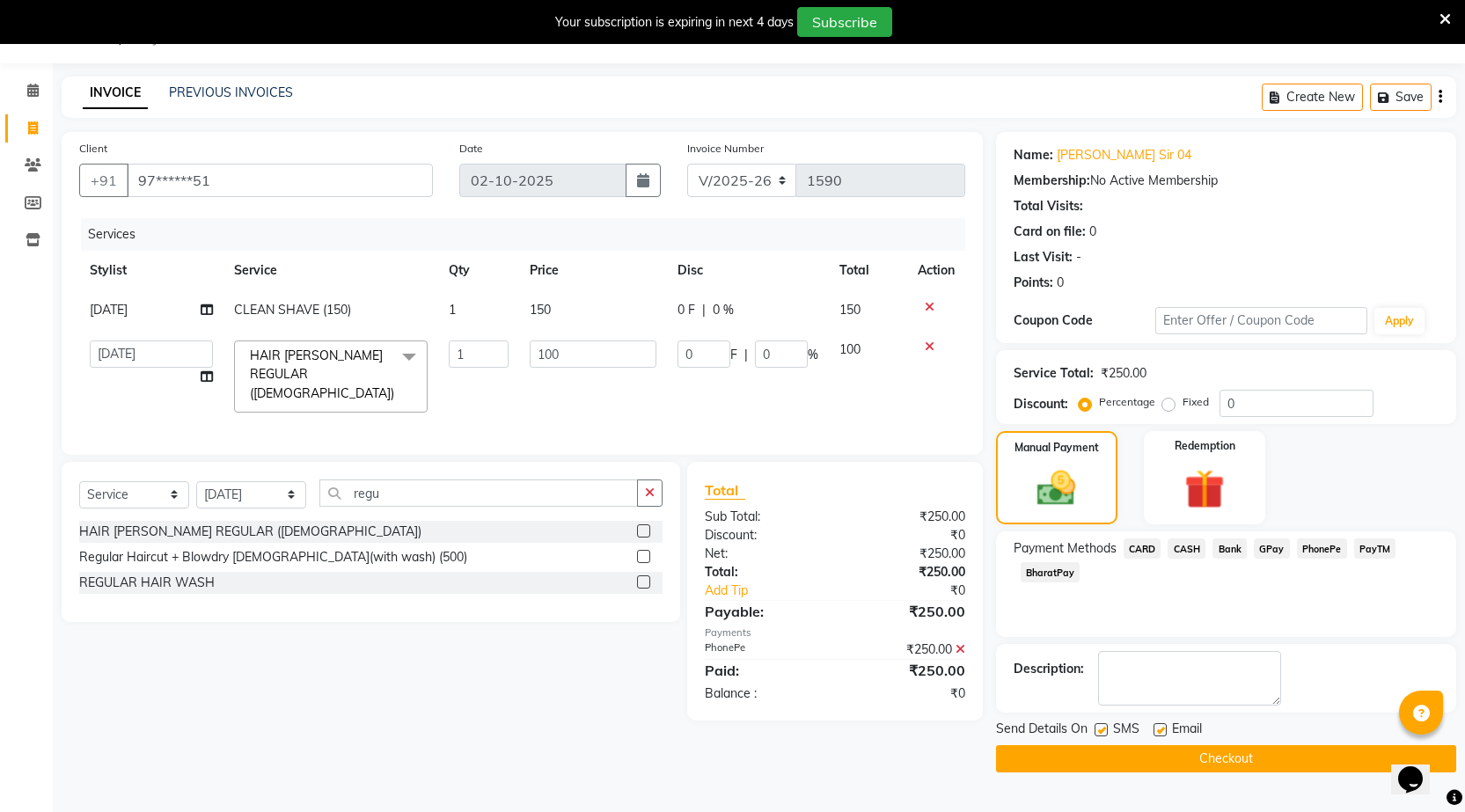
click at [1249, 763] on button "Checkout" at bounding box center [1226, 760] width 460 height 28
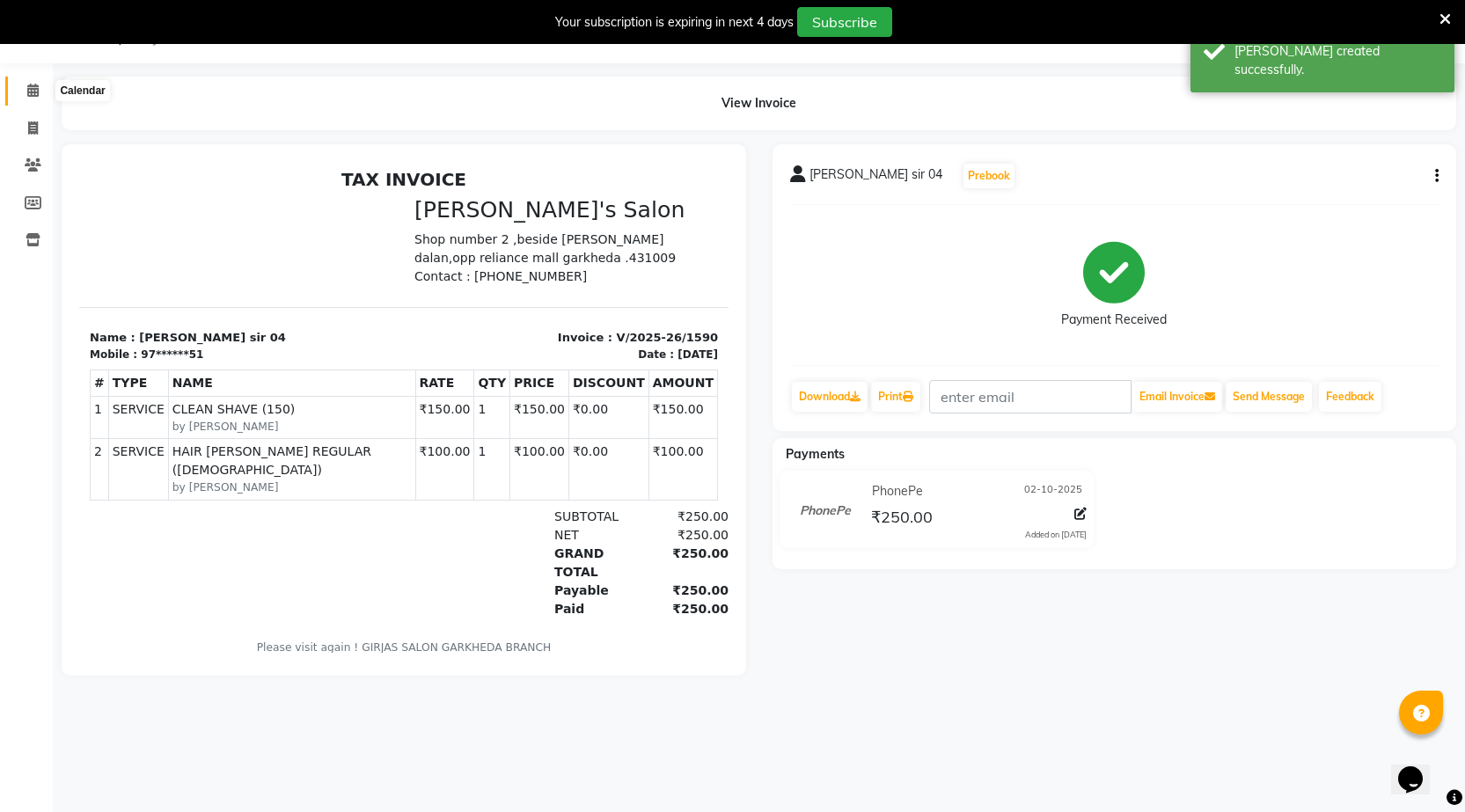
click at [40, 84] on span at bounding box center [33, 91] width 31 height 20
